Goal: Information Seeking & Learning: Learn about a topic

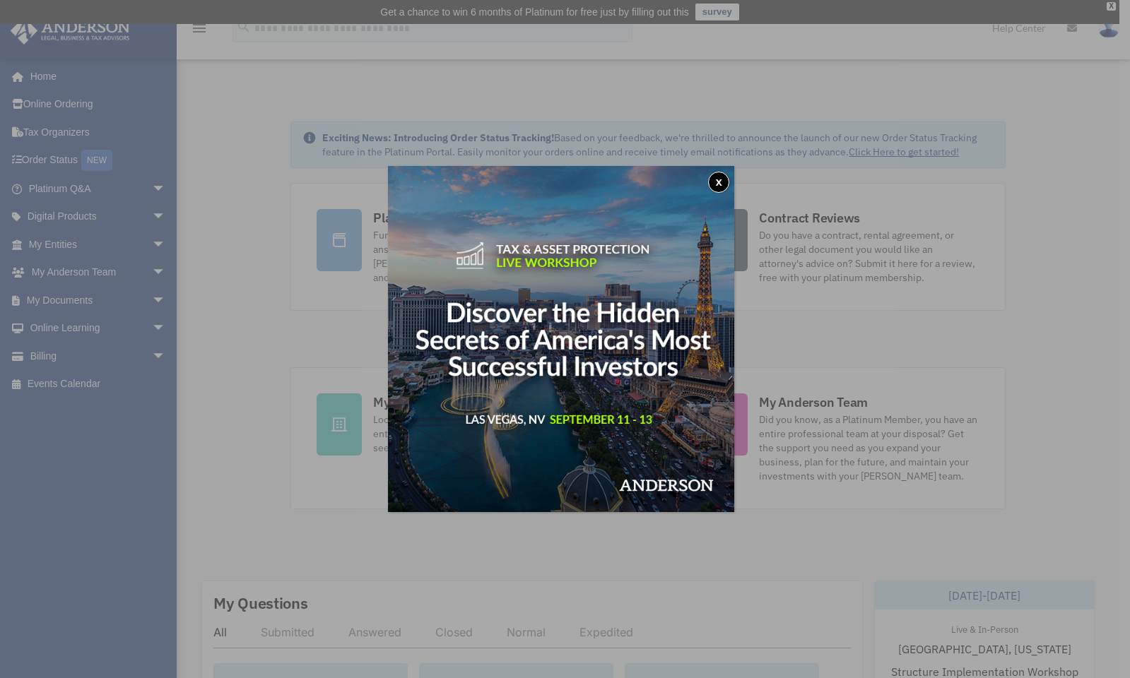
click at [725, 182] on button "x" at bounding box center [718, 182] width 21 height 21
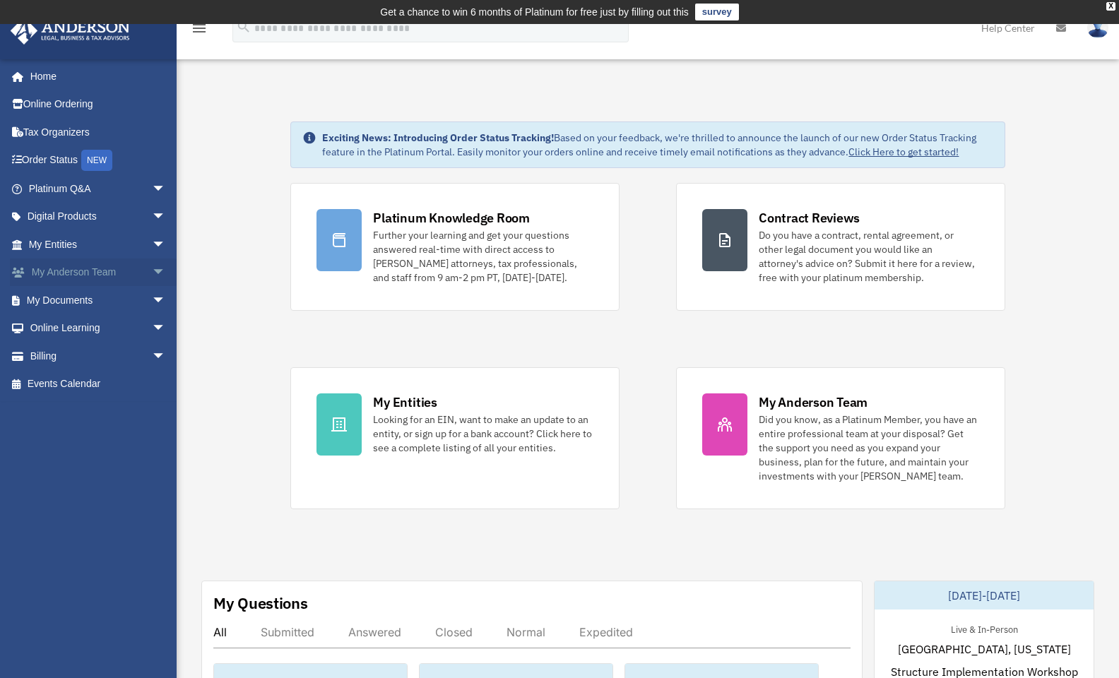
click at [99, 268] on link "My Anderson Team arrow_drop_down" at bounding box center [98, 273] width 177 height 28
click at [152, 270] on span "arrow_drop_down" at bounding box center [166, 273] width 28 height 29
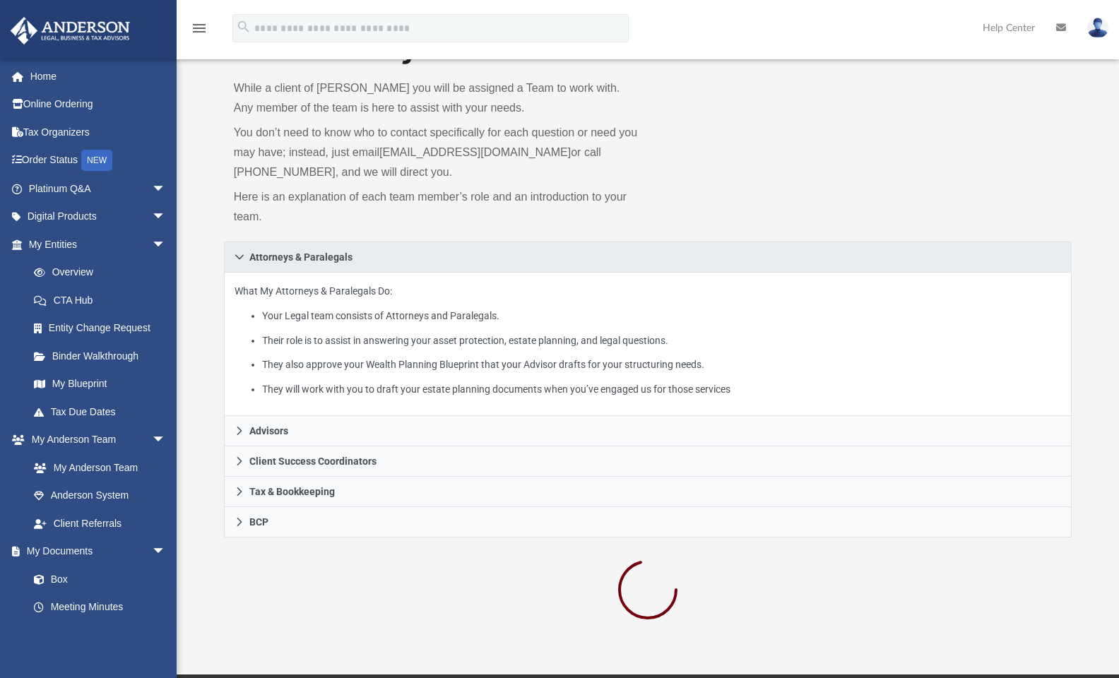
scroll to position [334, 0]
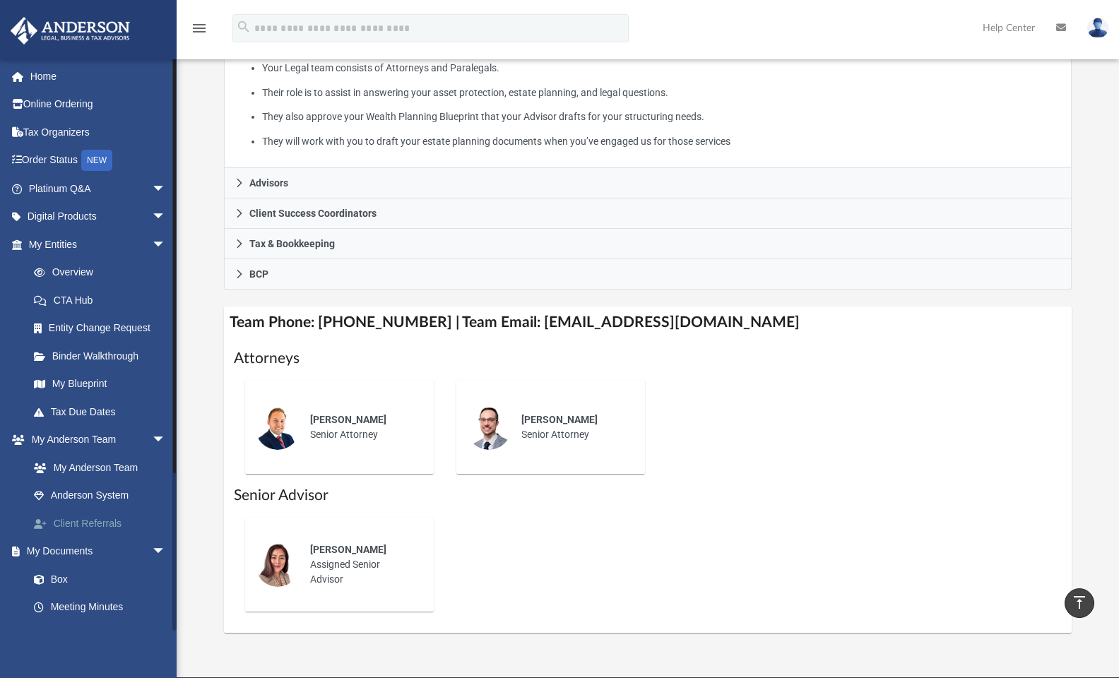
click at [86, 524] on link "Client Referrals" at bounding box center [103, 523] width 167 height 28
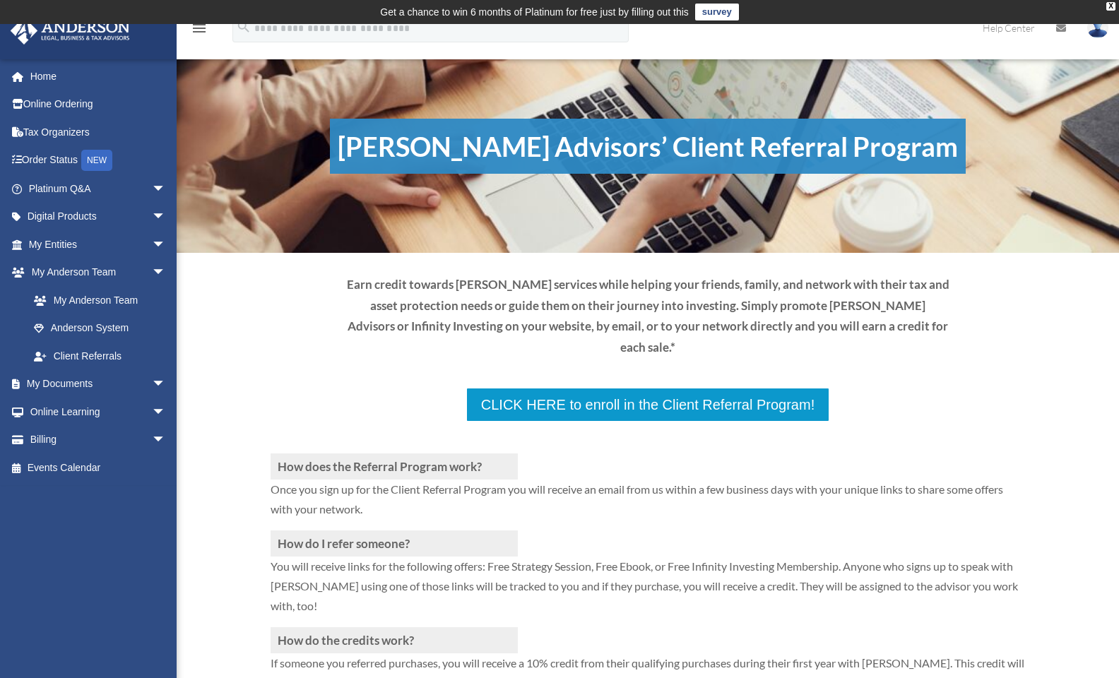
click at [649, 422] on div "How does the Referral Program work? Once you sign up for the Client Referral Pr…" at bounding box center [648, 592] width 754 height 341
click at [650, 422] on div "How does the Referral Program work? Once you sign up for the Client Referral Pr…" at bounding box center [648, 592] width 754 height 341
click at [675, 422] on p at bounding box center [648, 437] width 754 height 31
click at [666, 422] on div "How does the Referral Program work? Once you sign up for the Client Referral Pr…" at bounding box center [648, 592] width 754 height 341
click at [654, 422] on div "How does the Referral Program work? Once you sign up for the Client Referral Pr…" at bounding box center [648, 592] width 754 height 341
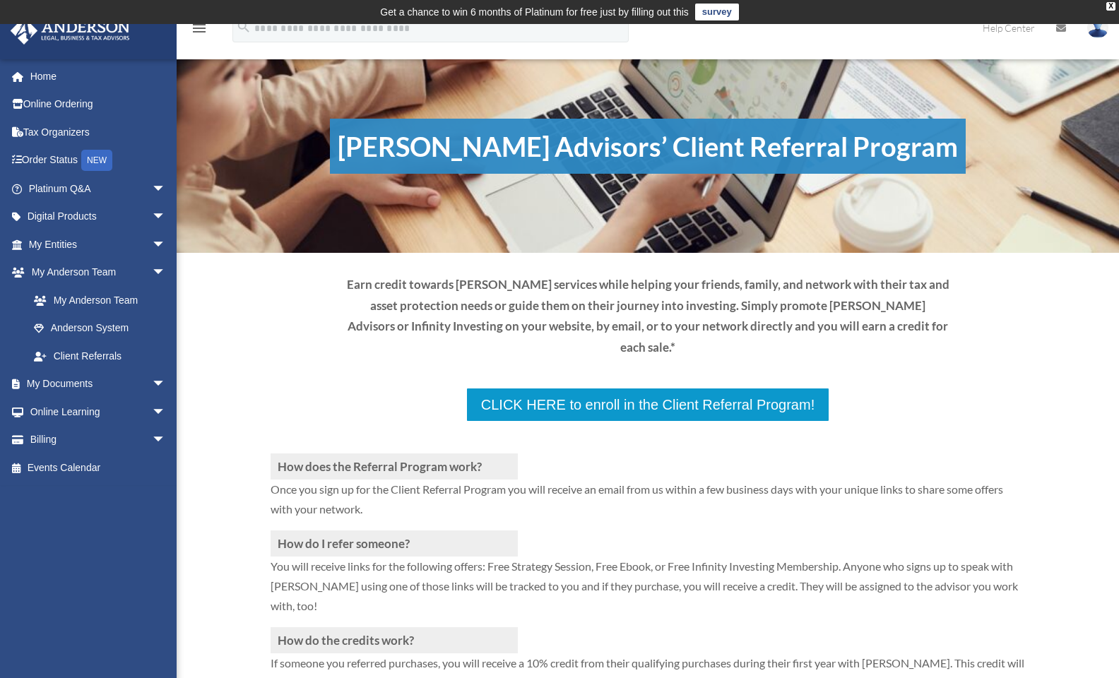
drag, startPoint x: 654, startPoint y: 380, endPoint x: 613, endPoint y: 379, distance: 41.0
click at [617, 422] on div "How does the Referral Program work? Once you sign up for the Client Referral Pr…" at bounding box center [648, 592] width 754 height 341
click at [562, 422] on p at bounding box center [648, 437] width 754 height 31
click at [563, 422] on p at bounding box center [648, 437] width 754 height 31
click at [487, 422] on p at bounding box center [648, 437] width 754 height 31
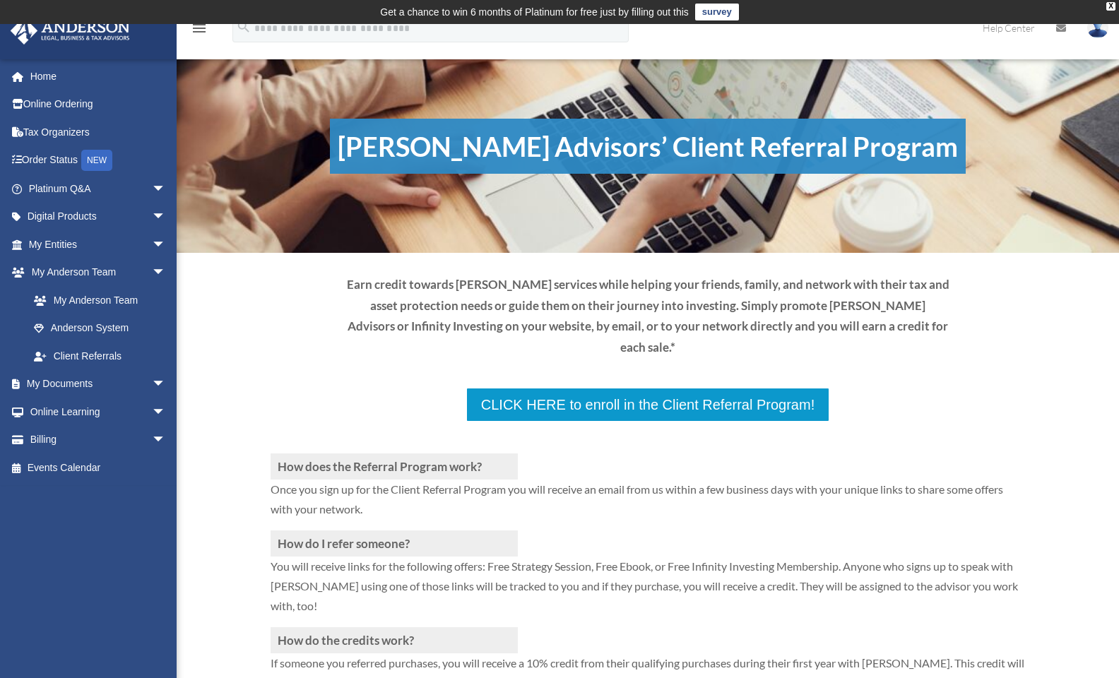
click at [470, 422] on p at bounding box center [648, 437] width 754 height 31
drag, startPoint x: 470, startPoint y: 372, endPoint x: 475, endPoint y: 390, distance: 19.0
click at [475, 422] on div "How does the Referral Program work? Once you sign up for the Client Referral Pr…" at bounding box center [648, 592] width 754 height 341
click at [477, 454] on h3 "How does the Referral Program work?" at bounding box center [394, 467] width 247 height 26
click at [599, 422] on div "How does the Referral Program work? Once you sign up for the Client Referral Pr…" at bounding box center [648, 592] width 754 height 341
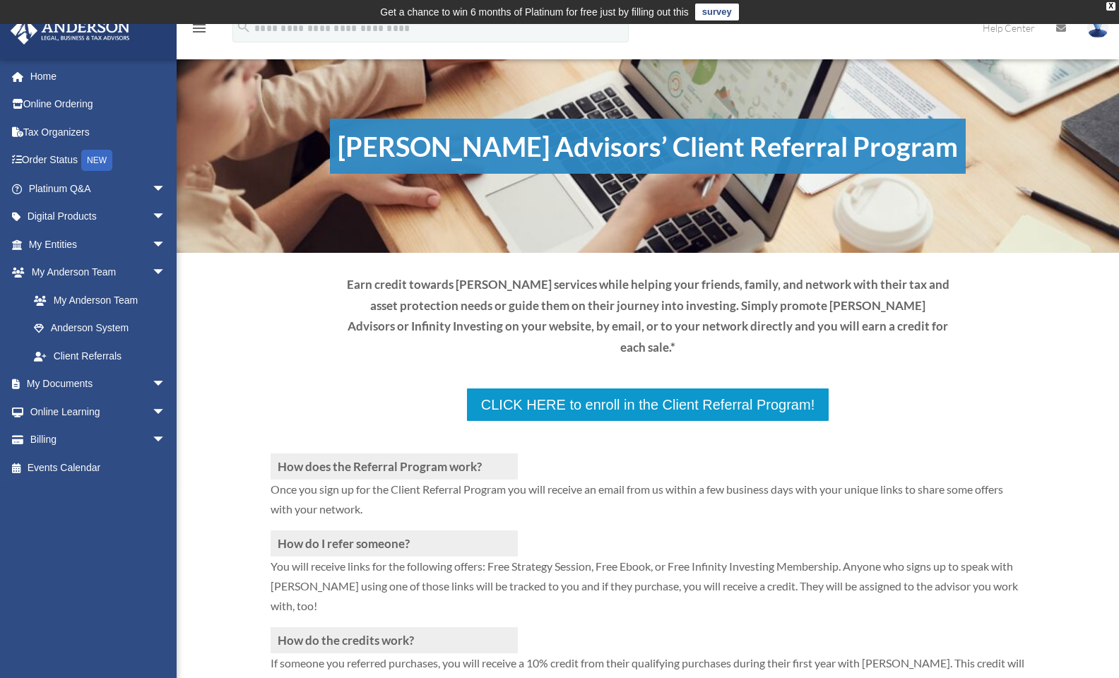
click at [601, 422] on div "How does the Referral Program work? Once you sign up for the Client Referral Pr…" at bounding box center [648, 592] width 754 height 341
click at [740, 422] on div "How does the Referral Program work? Once you sign up for the Client Referral Pr…" at bounding box center [648, 592] width 754 height 341
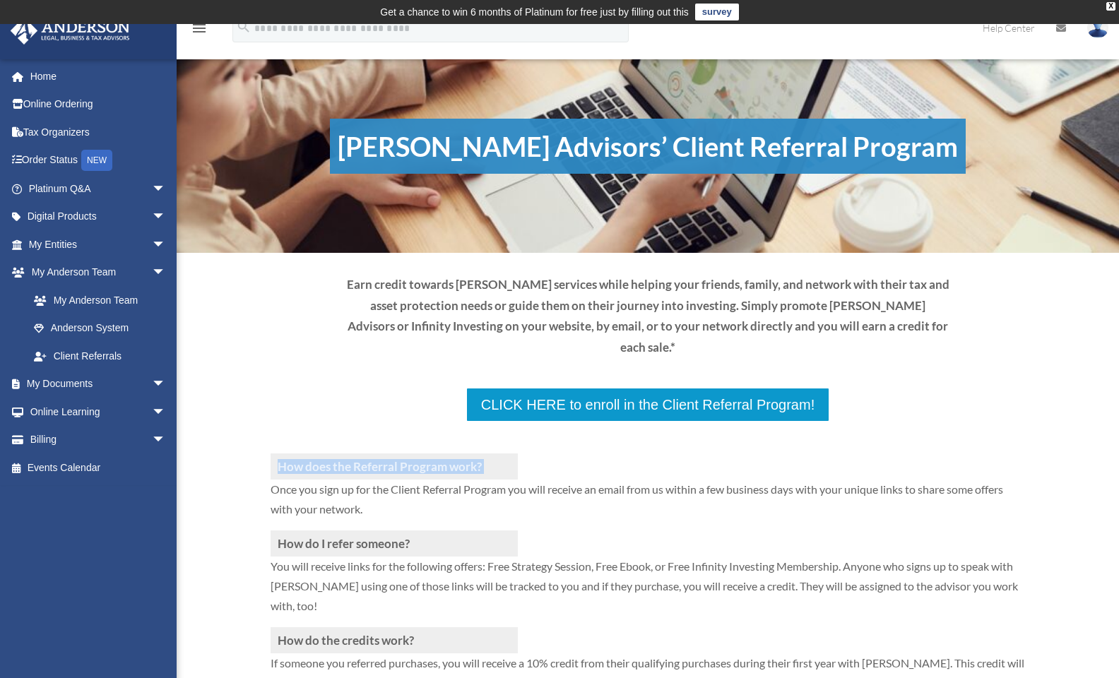
click at [740, 422] on div "How does the Referral Program work? Once you sign up for the Client Referral Pr…" at bounding box center [648, 592] width 754 height 341
click at [746, 422] on div "How does the Referral Program work? Once you sign up for the Client Referral Pr…" at bounding box center [648, 592] width 754 height 341
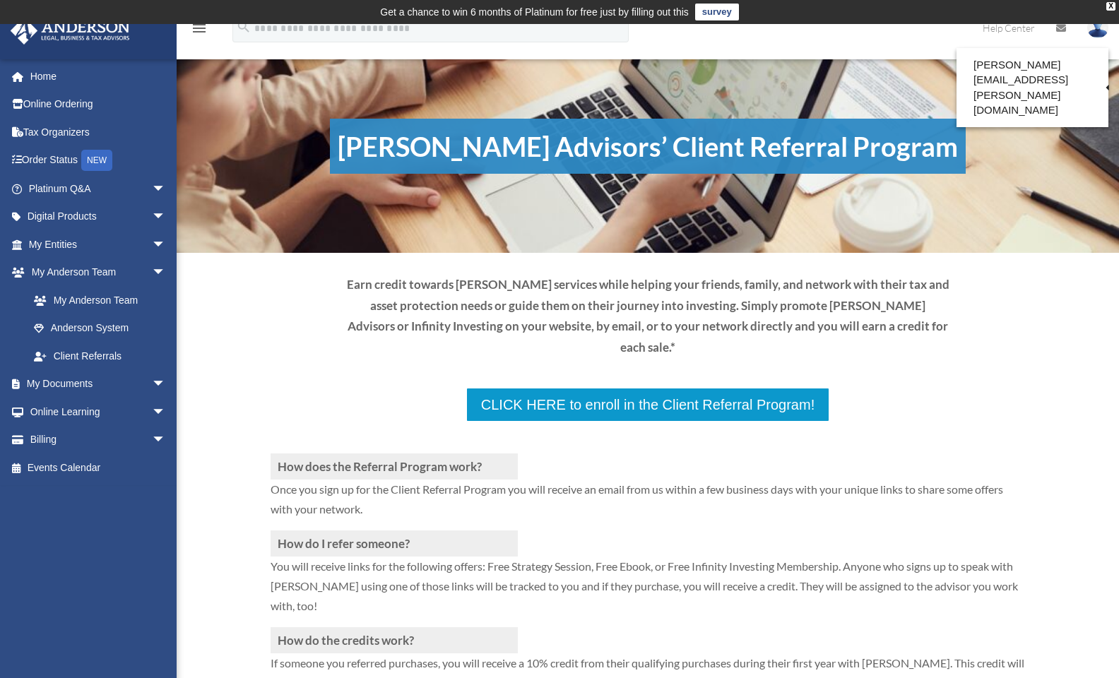
click at [1115, 5] on td "Get a chance to win 6 months of Platinum for free just by filling out this surv…" at bounding box center [559, 12] width 1119 height 24
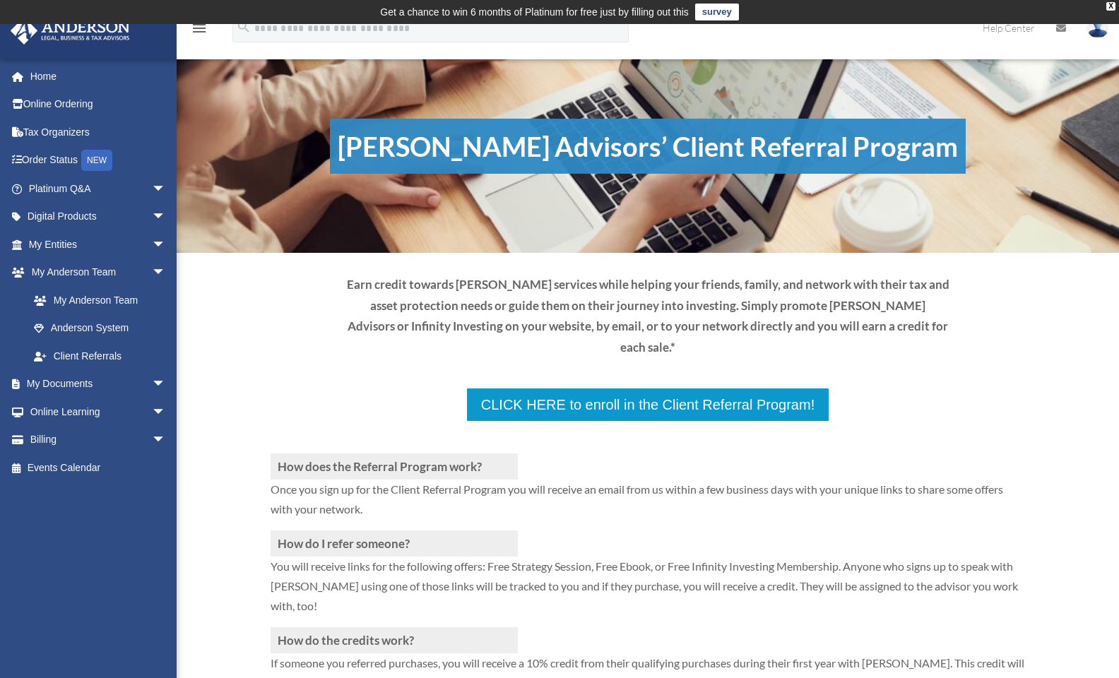
click at [762, 422] on div "How does the Referral Program work? Once you sign up for the Client Referral Pr…" at bounding box center [648, 592] width 754 height 341
click at [638, 422] on div "How does the Referral Program work? Once you sign up for the Client Referral Pr…" at bounding box center [648, 592] width 754 height 341
click at [634, 422] on p at bounding box center [648, 437] width 754 height 31
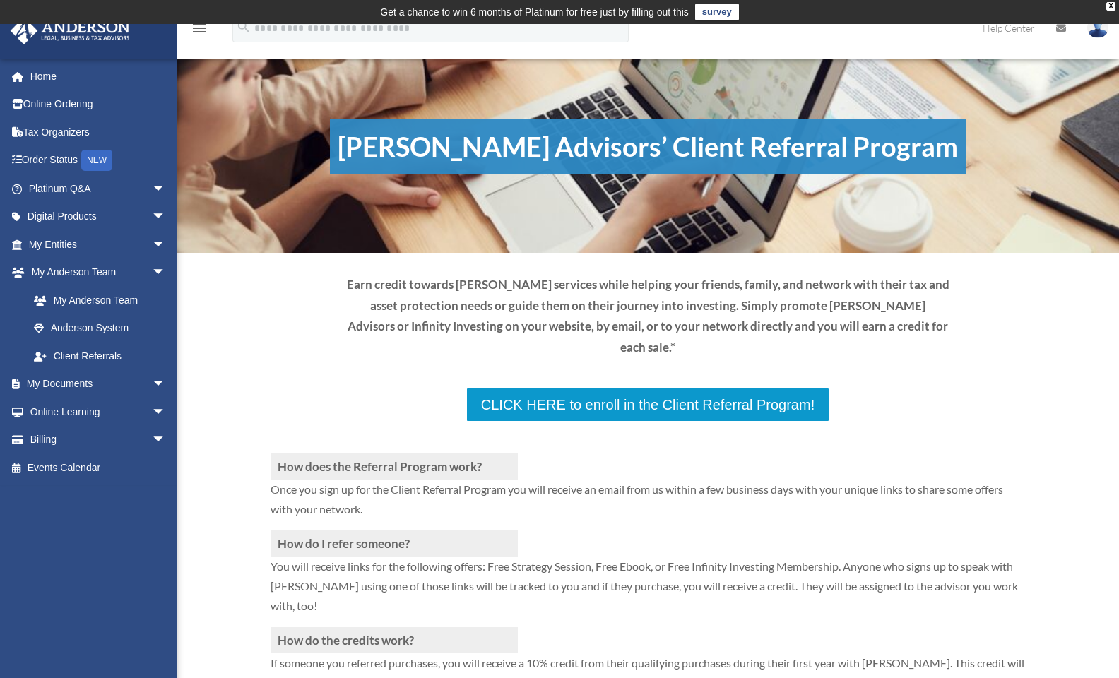
click at [634, 422] on p at bounding box center [648, 437] width 754 height 31
click at [634, 422] on div "How does the Referral Program work? Once you sign up for the Client Referral Pr…" at bounding box center [648, 592] width 754 height 341
click at [542, 422] on div "How does the Referral Program work? Once you sign up for the Client Referral Pr…" at bounding box center [648, 592] width 754 height 341
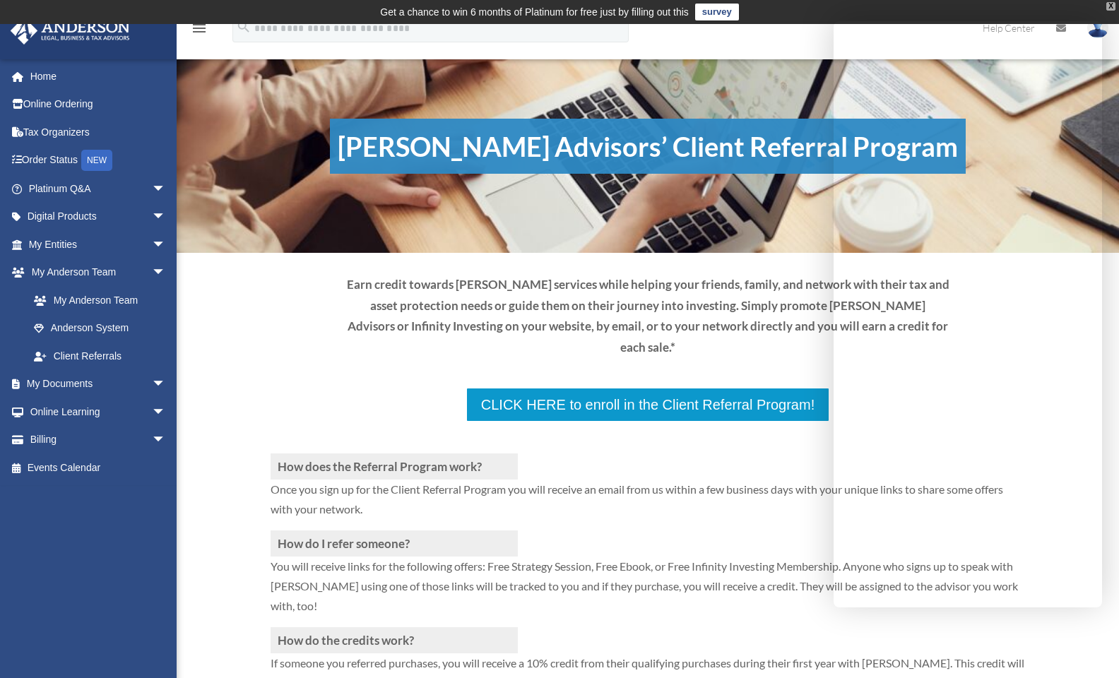
click at [1111, 6] on div "X" at bounding box center [1110, 6] width 9 height 8
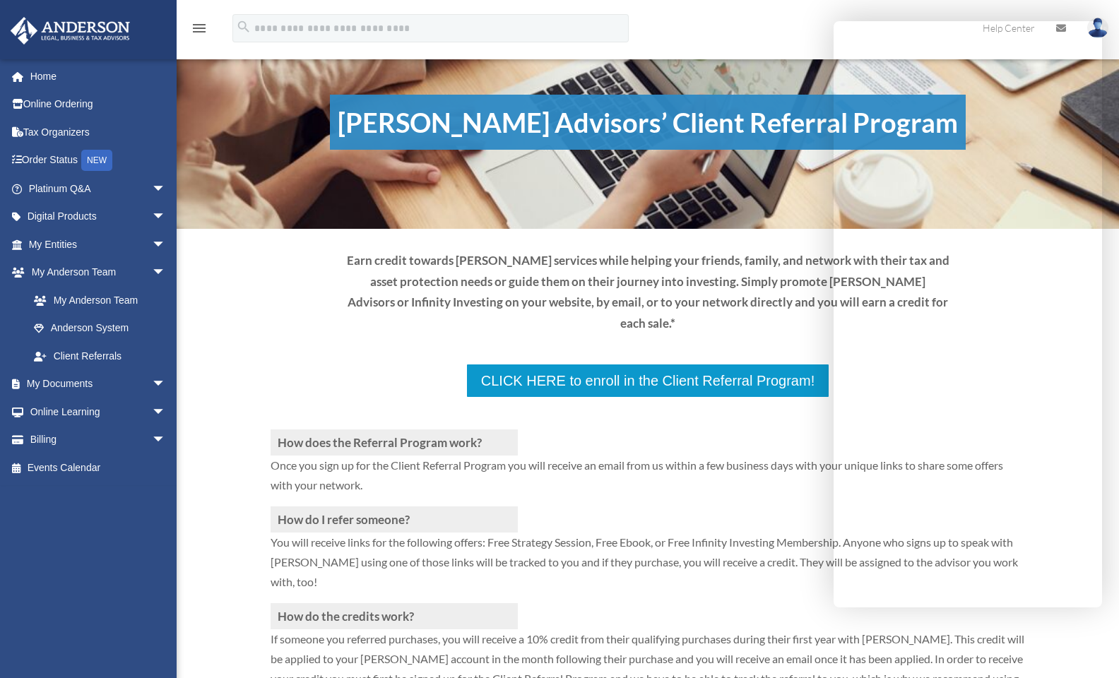
click at [529, 398] on div "How does the Referral Program work? Once you sign up for the Client Referral Pr…" at bounding box center [648, 568] width 754 height 341
click at [527, 398] on div "How does the Referral Program work? Once you sign up for the Client Referral Pr…" at bounding box center [648, 568] width 754 height 341
click at [531, 398] on p at bounding box center [648, 413] width 754 height 31
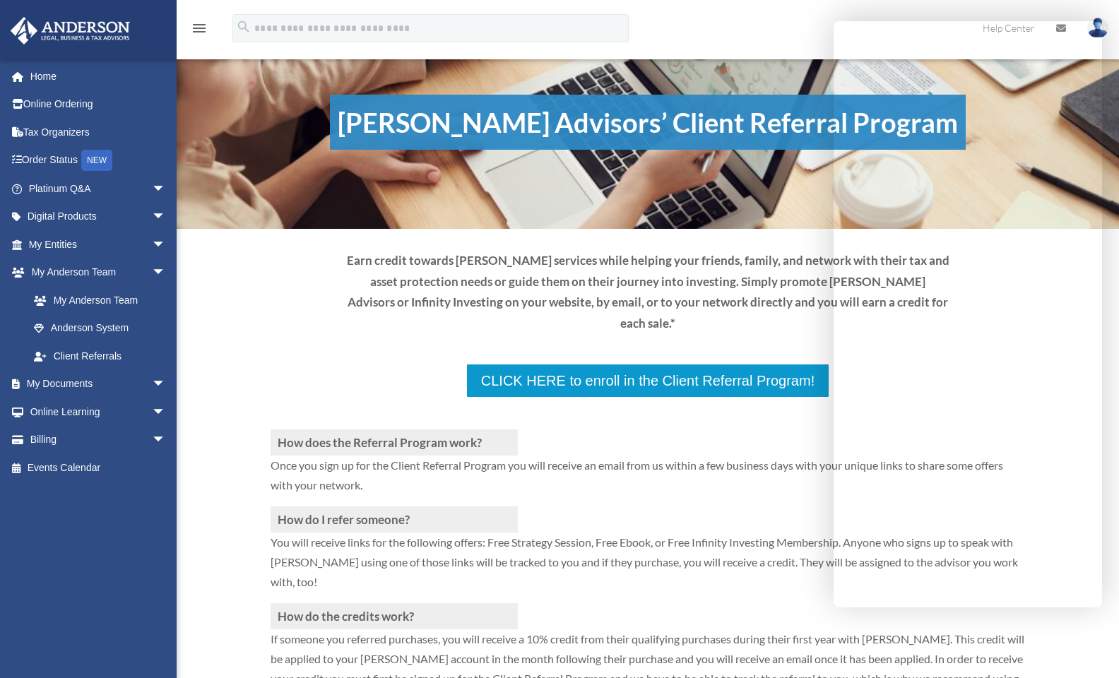
drag, startPoint x: 133, startPoint y: 504, endPoint x: 114, endPoint y: 505, distance: 18.4
click at [114, 505] on div "patrick.ty@comcast.net Sign Out patrick.ty@comcast.net Home Online Ordering Tax…" at bounding box center [93, 345] width 187 height 572
click at [152, 435] on span "arrow_drop_down" at bounding box center [166, 440] width 28 height 29
click at [84, 545] on link "Events Calendar" at bounding box center [98, 552] width 177 height 28
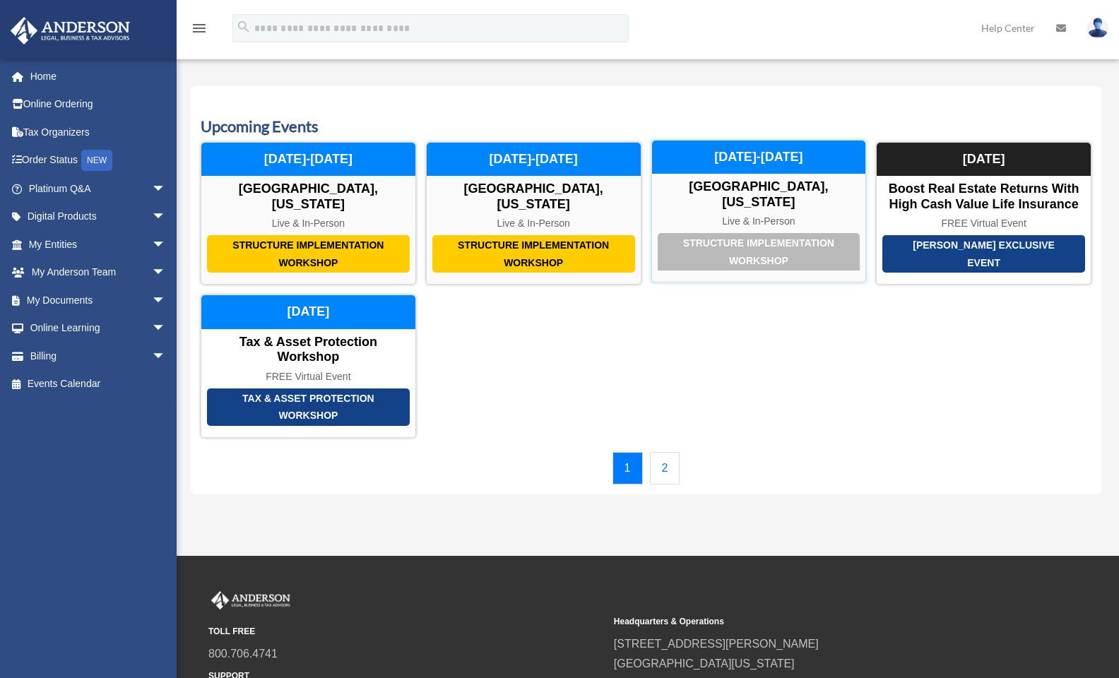
click at [745, 233] on div "Structure Implementation Workshop" at bounding box center [759, 251] width 203 height 37
click at [721, 233] on div "Structure Implementation Workshop" at bounding box center [759, 251] width 203 height 37
click at [152, 352] on span "arrow_drop_down" at bounding box center [166, 356] width 28 height 29
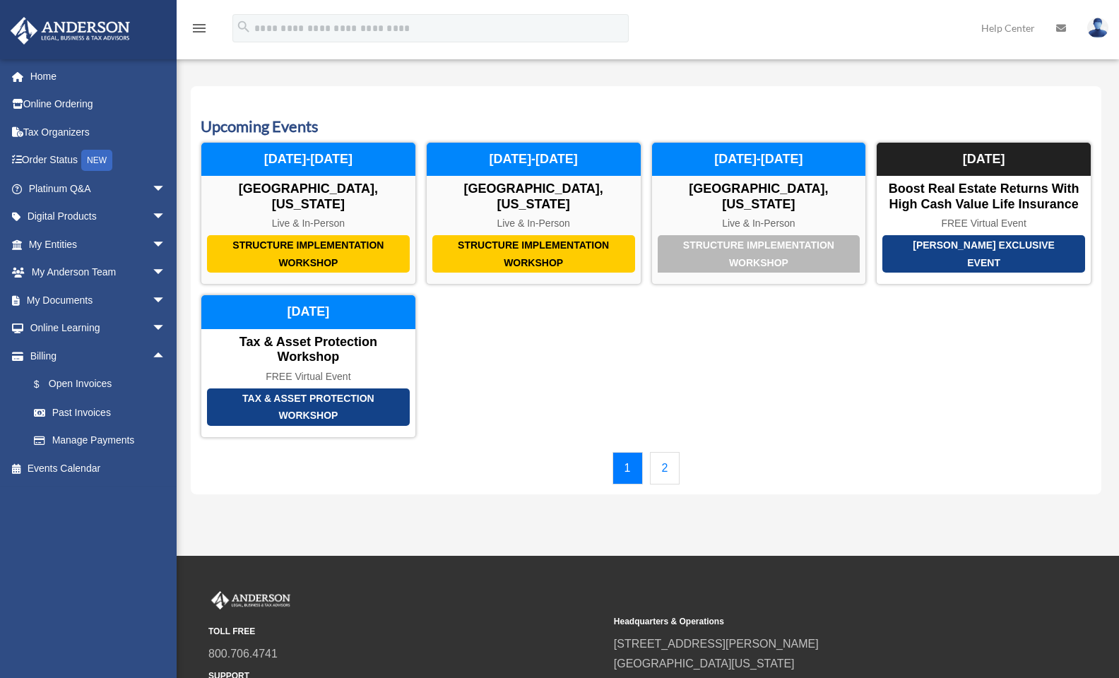
click at [1098, 30] on img at bounding box center [1097, 28] width 21 height 20
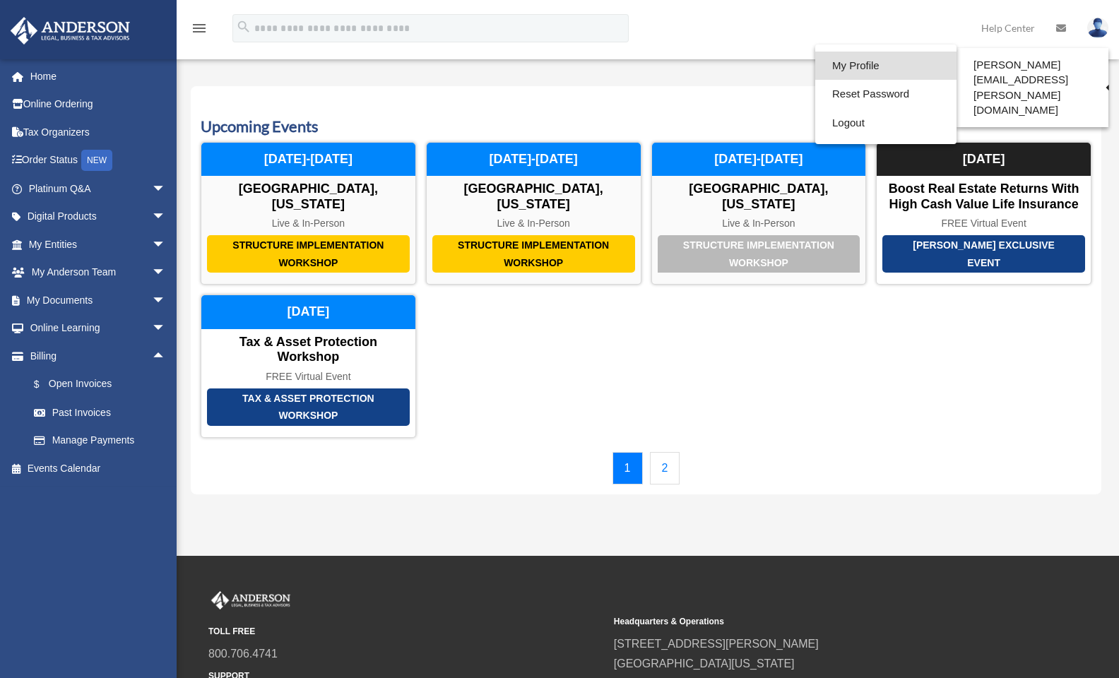
click at [891, 62] on link "My Profile" at bounding box center [885, 66] width 141 height 29
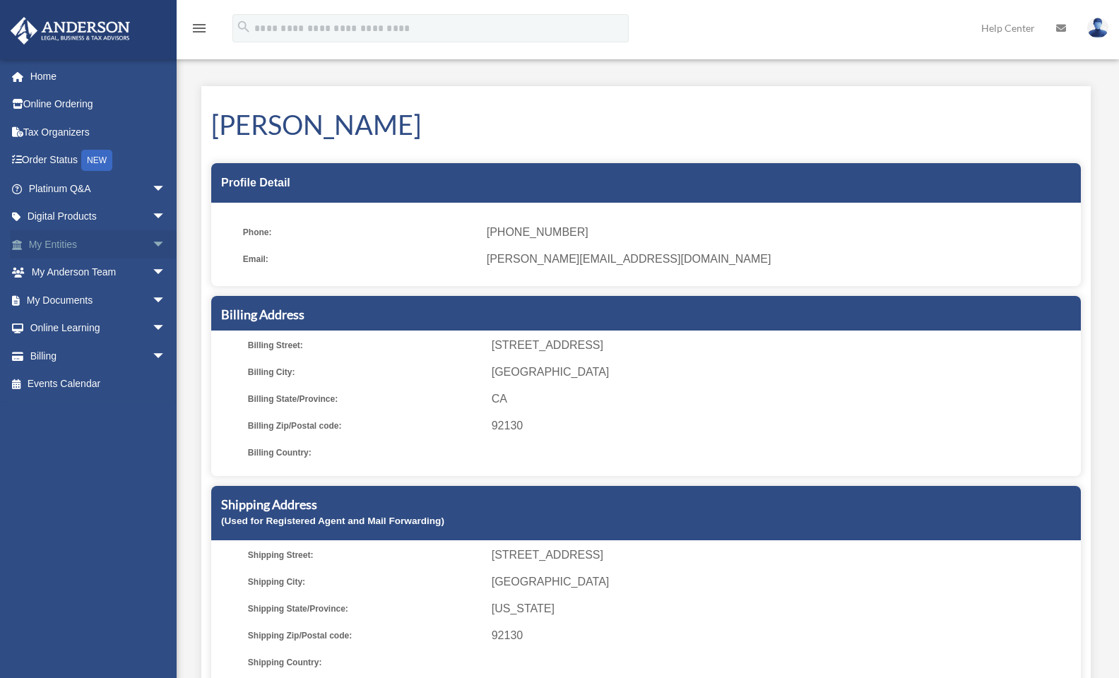
click at [152, 242] on span "arrow_drop_down" at bounding box center [166, 244] width 28 height 29
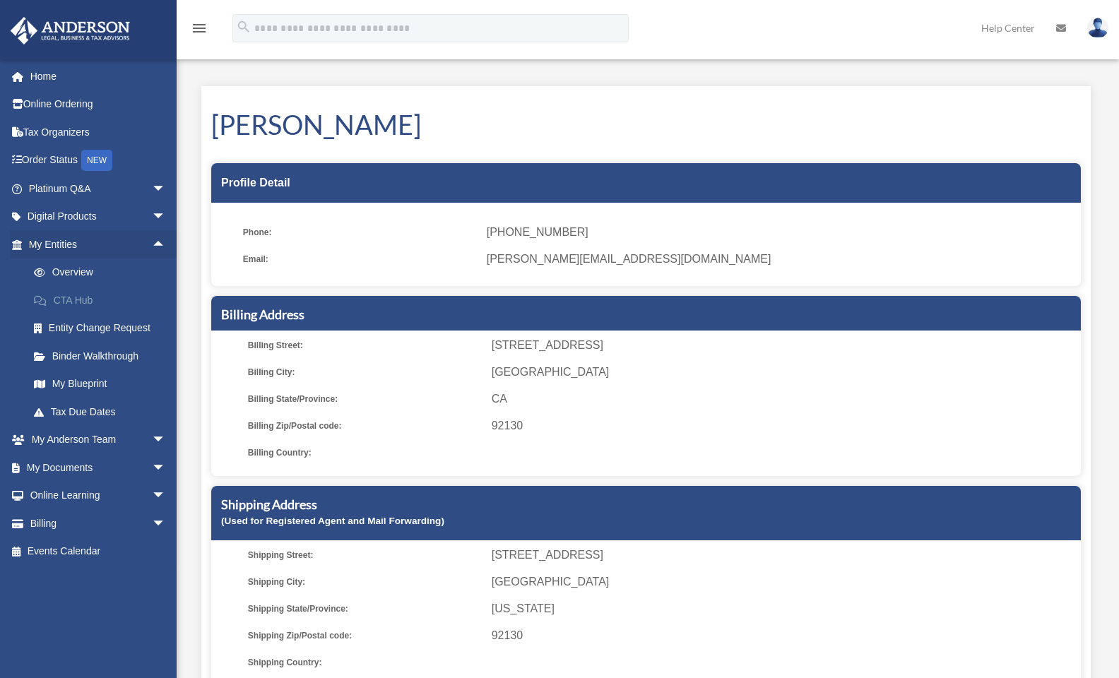
click at [75, 304] on link "CTA Hub" at bounding box center [103, 300] width 167 height 28
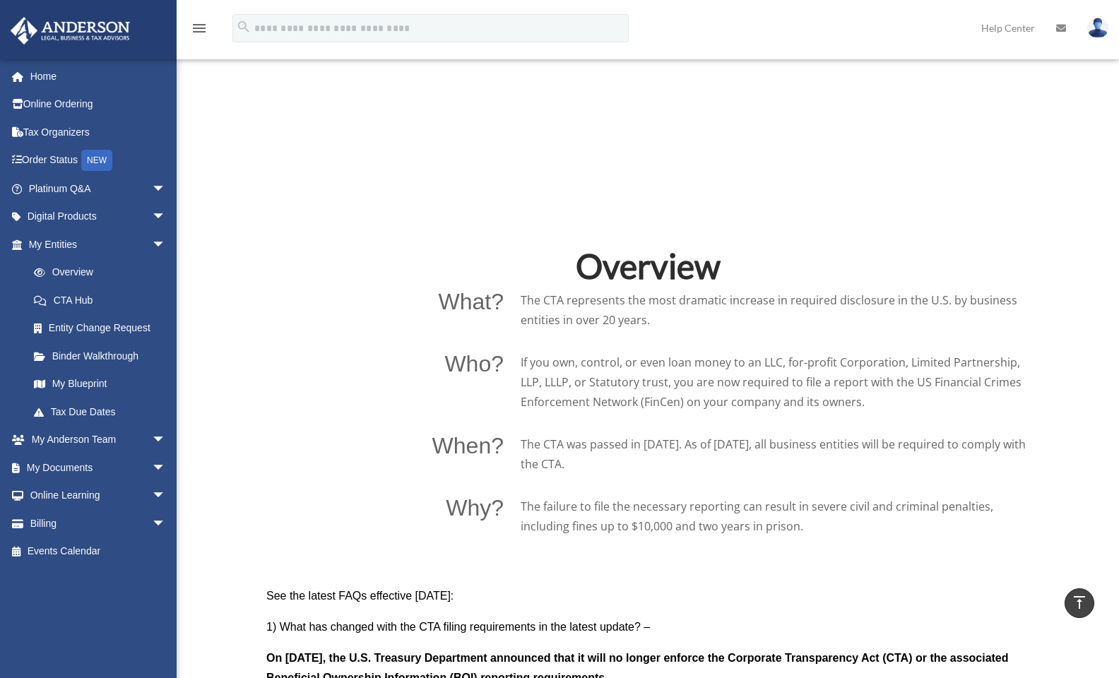
scroll to position [1158, 0]
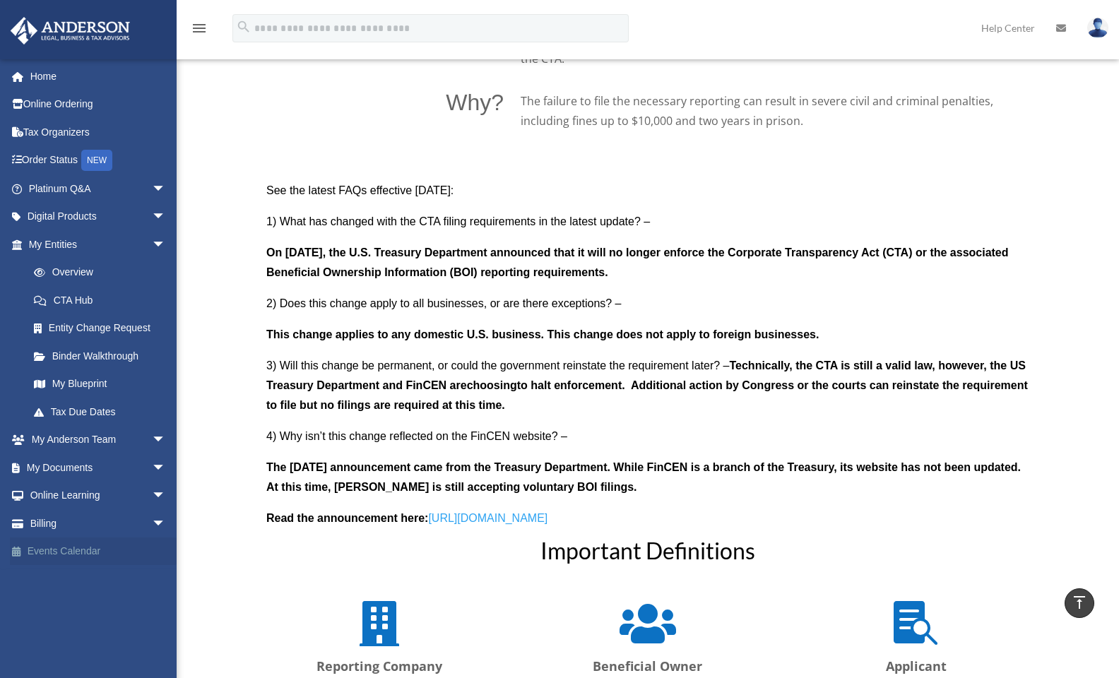
click at [88, 546] on link "Events Calendar" at bounding box center [98, 552] width 177 height 28
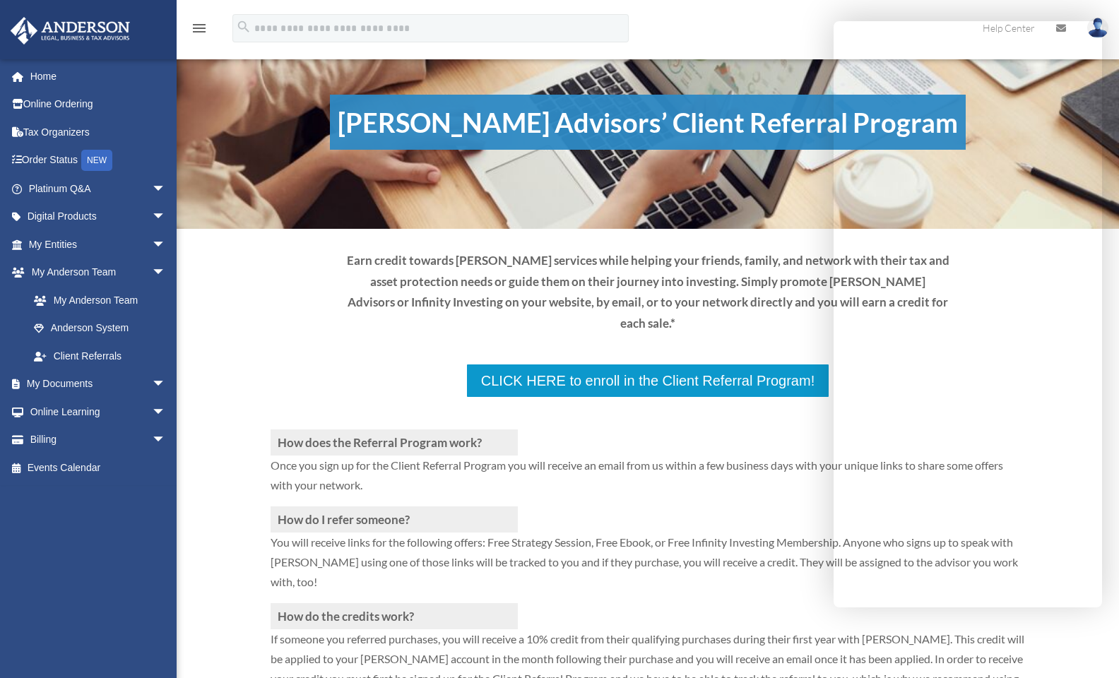
scroll to position [351, 0]
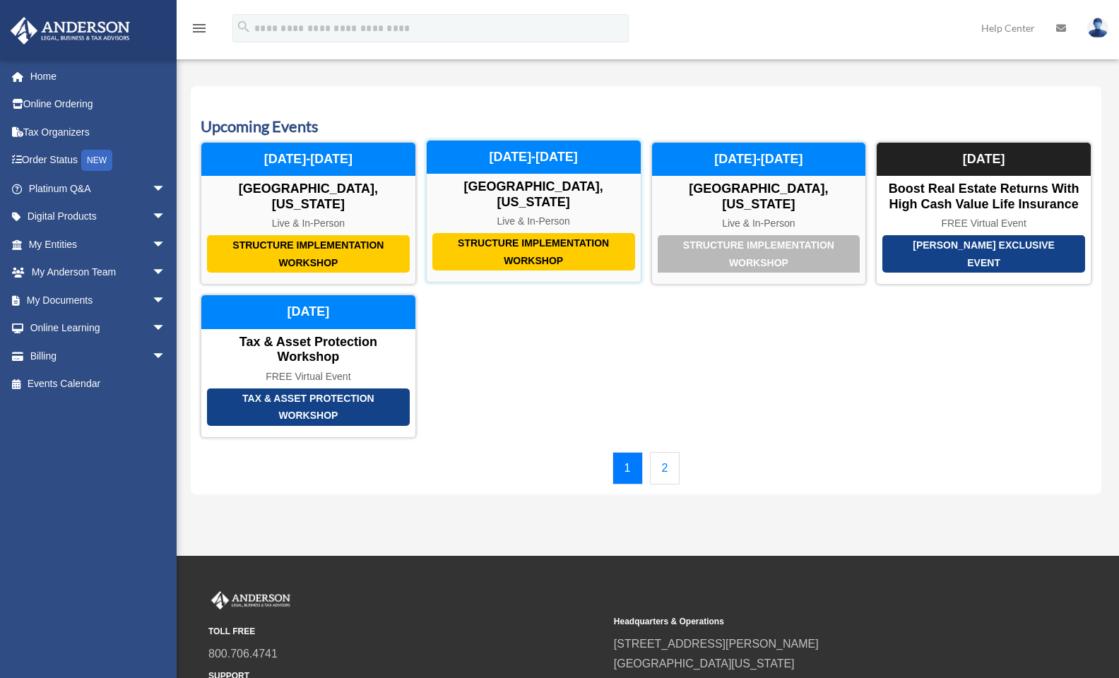
click at [583, 175] on div "Structure Implementation Workshop [GEOGRAPHIC_DATA], [US_STATE] Live & In-Perso…" at bounding box center [533, 211] width 215 height 143
